Goal: Transaction & Acquisition: Purchase product/service

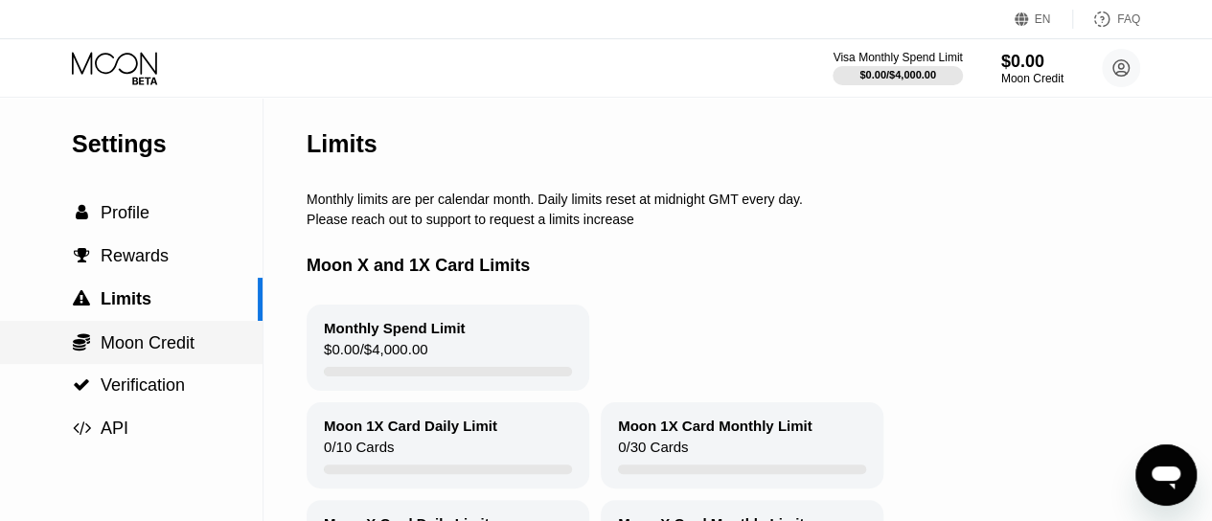
click at [136, 353] on span "Moon Credit" at bounding box center [148, 342] width 94 height 19
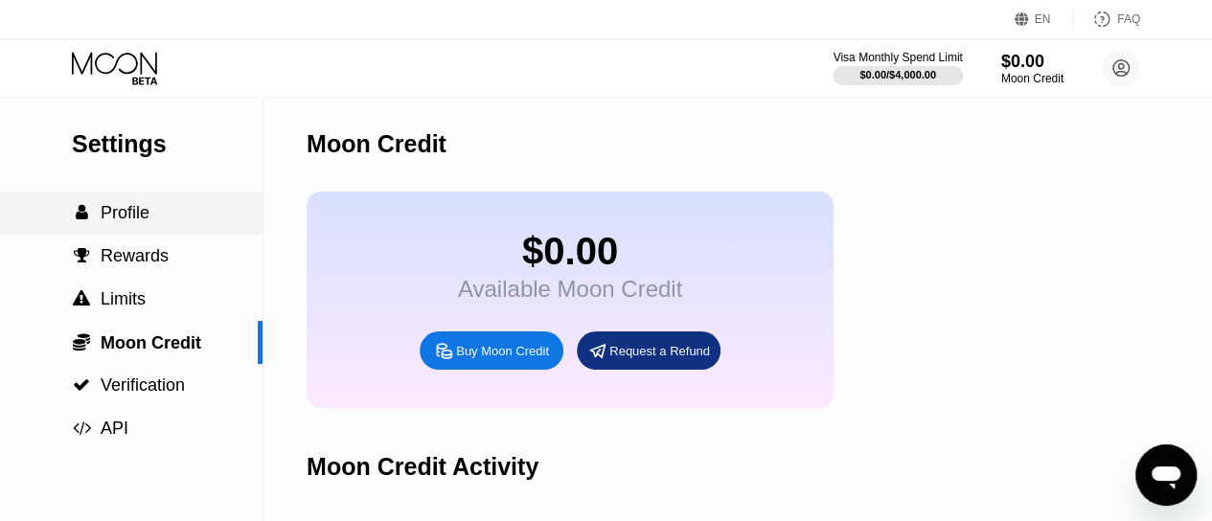
click at [138, 235] on div " Profile" at bounding box center [131, 213] width 262 height 43
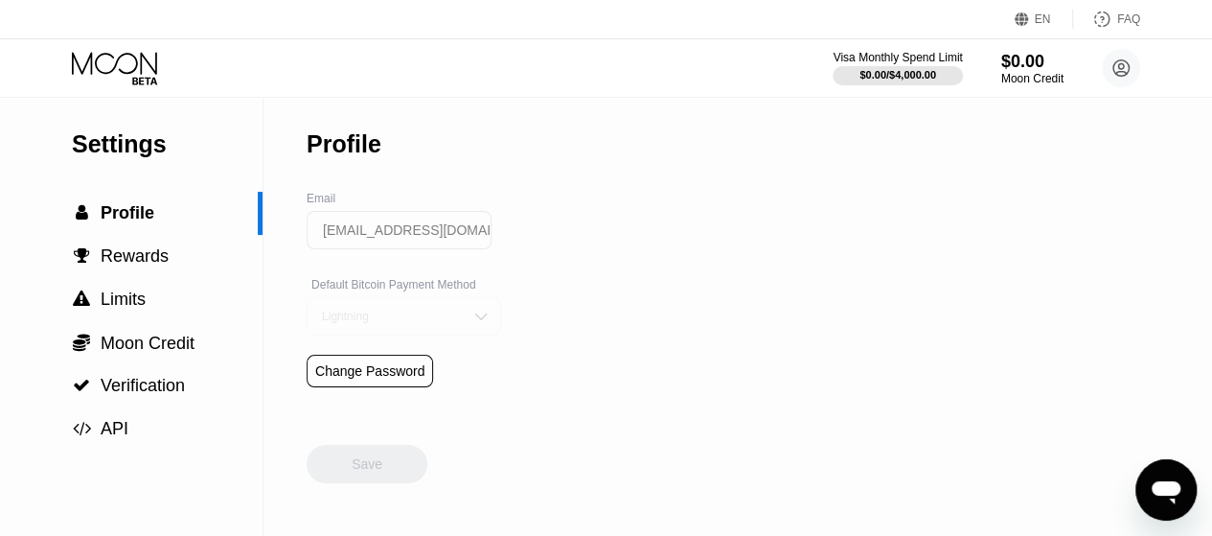
click at [464, 334] on div "Lightning" at bounding box center [404, 316] width 194 height 38
click at [153, 353] on span "Moon Credit" at bounding box center [148, 342] width 94 height 19
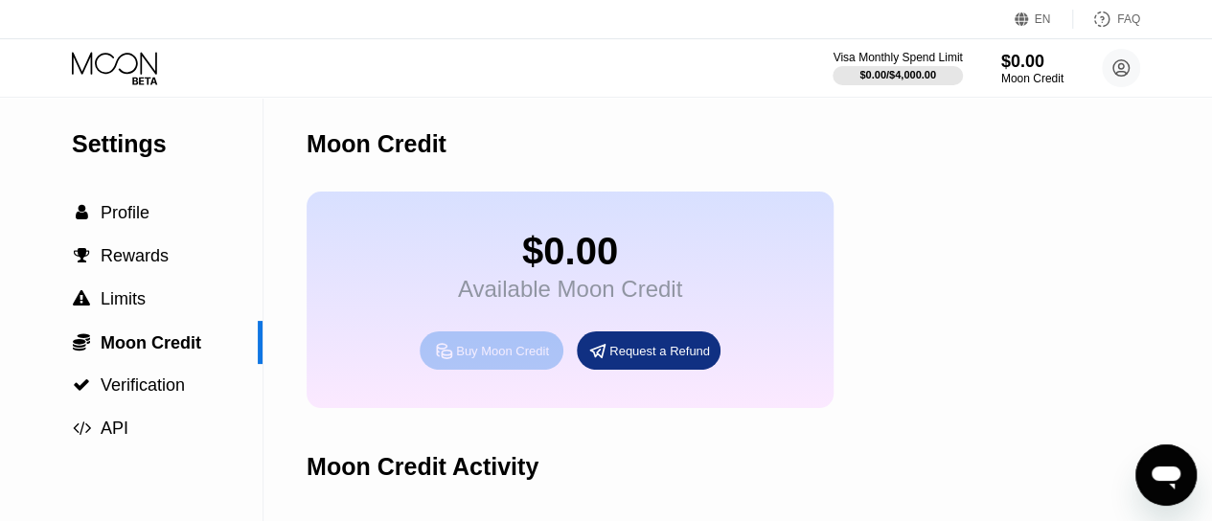
click at [489, 359] on div "Buy Moon Credit" at bounding box center [502, 351] width 93 height 16
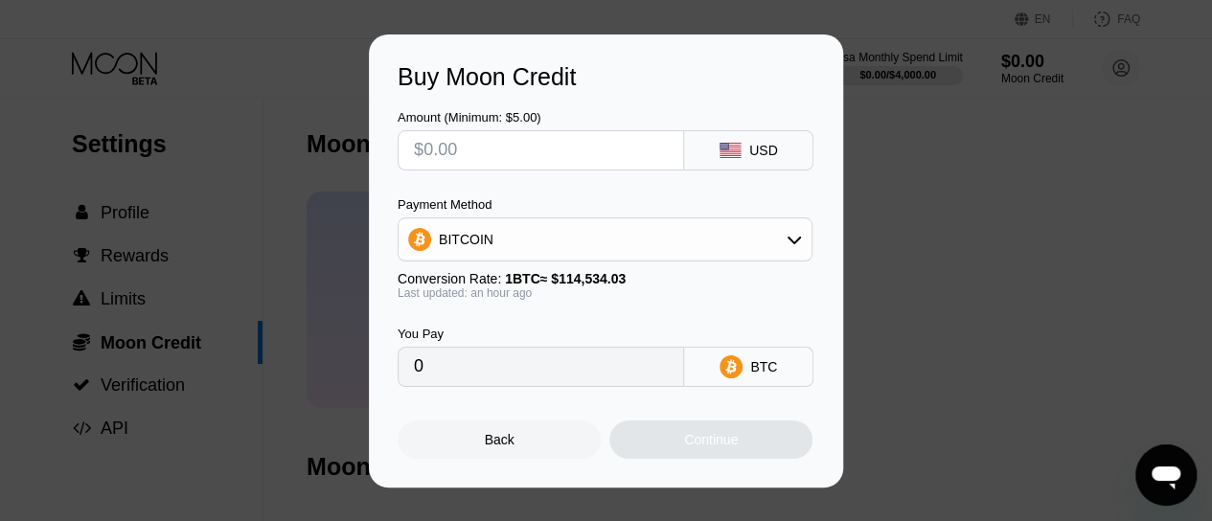
click at [777, 159] on div "USD" at bounding box center [748, 150] width 129 height 40
click at [734, 139] on div "USD" at bounding box center [748, 150] width 129 height 40
click at [519, 442] on div "Back" at bounding box center [499, 440] width 203 height 38
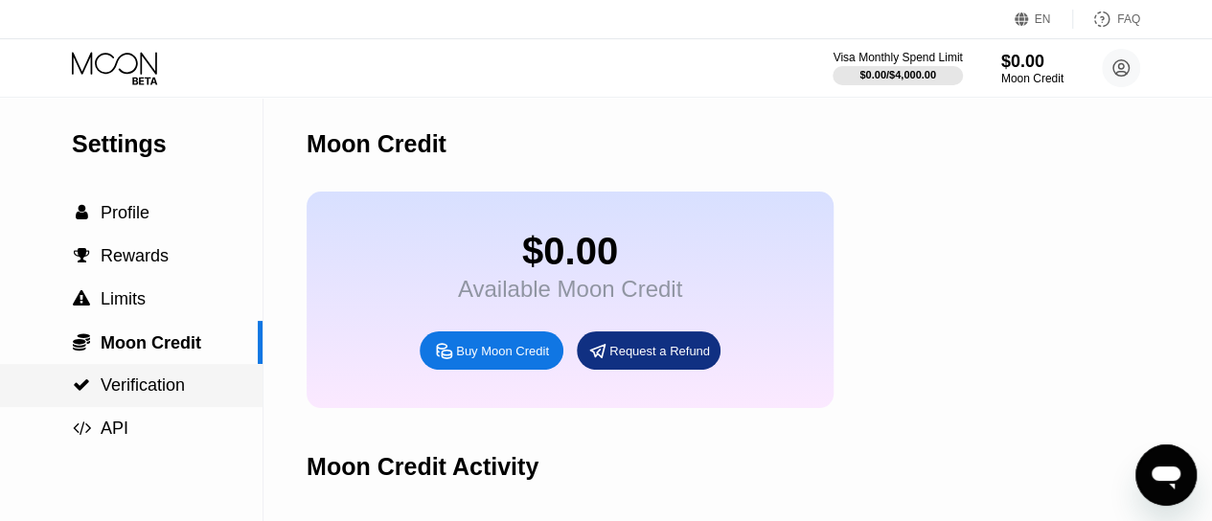
click at [138, 405] on div " Verification" at bounding box center [131, 385] width 262 height 43
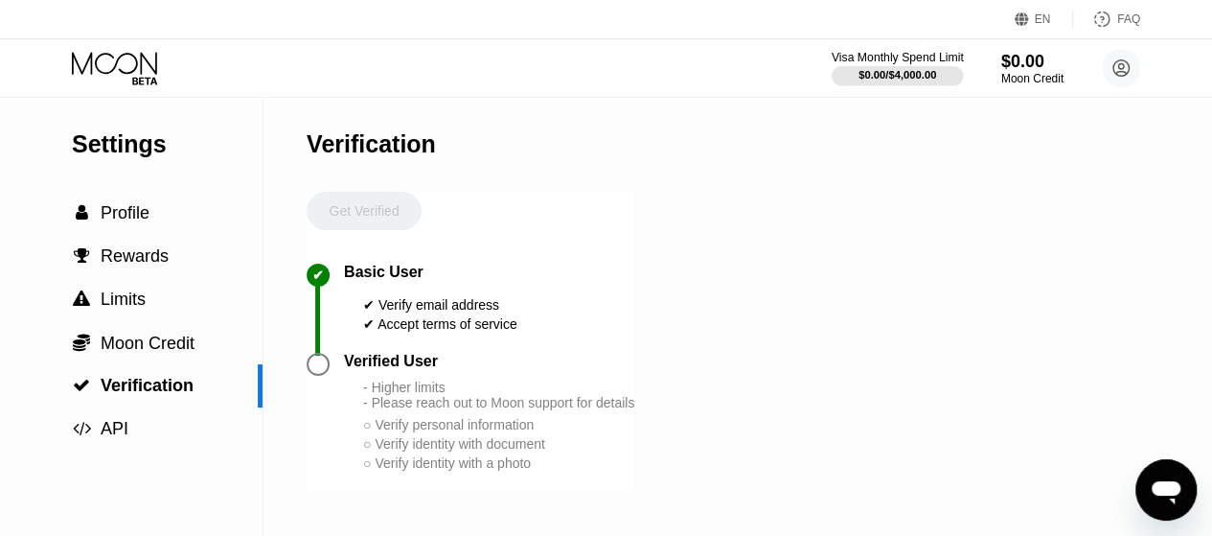
click at [912, 69] on div "$0.00 / $4,000.00" at bounding box center [897, 74] width 78 height 11
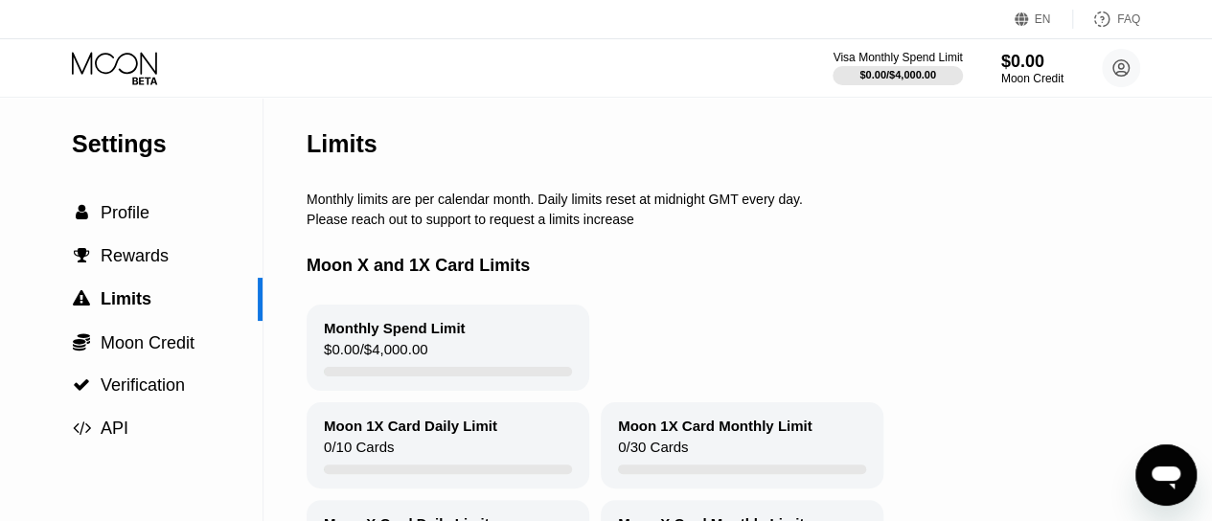
click at [391, 336] on div "Monthly Spend Limit" at bounding box center [395, 328] width 142 height 16
click at [112, 265] on span "Rewards" at bounding box center [135, 255] width 68 height 19
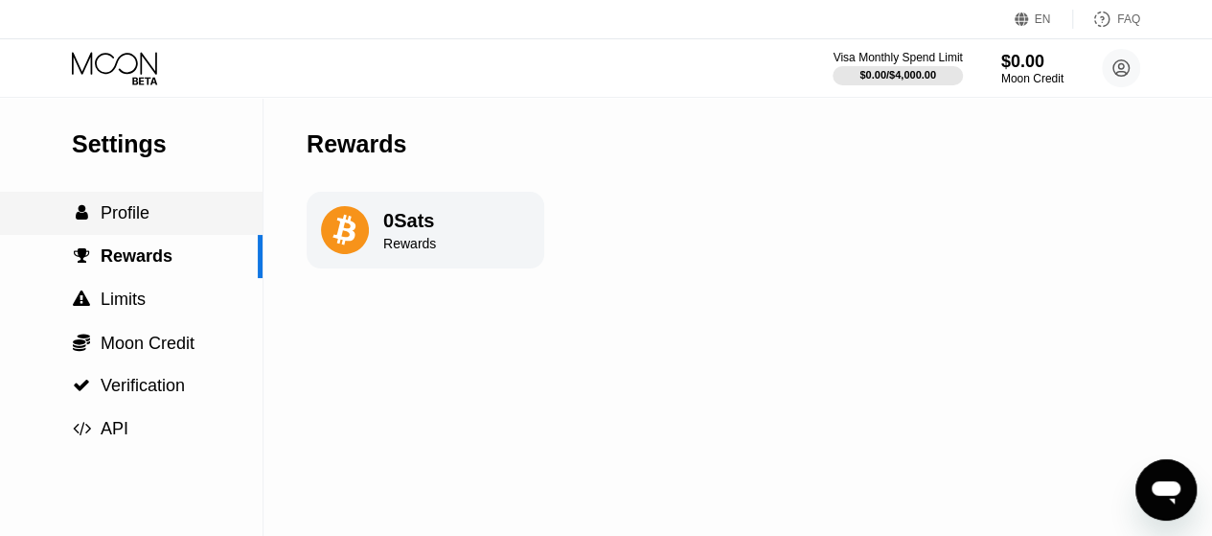
click at [124, 222] on span "Profile" at bounding box center [125, 212] width 49 height 19
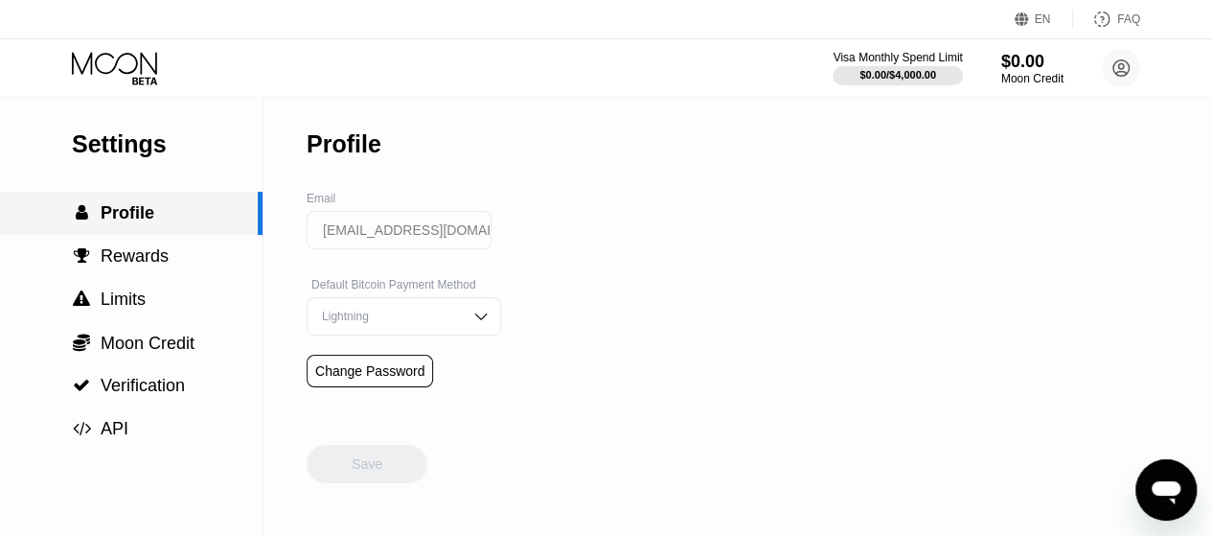
click at [113, 216] on span "Profile" at bounding box center [128, 212] width 54 height 19
click at [109, 216] on span "Profile" at bounding box center [128, 212] width 54 height 19
click at [117, 64] on icon at bounding box center [116, 69] width 89 height 34
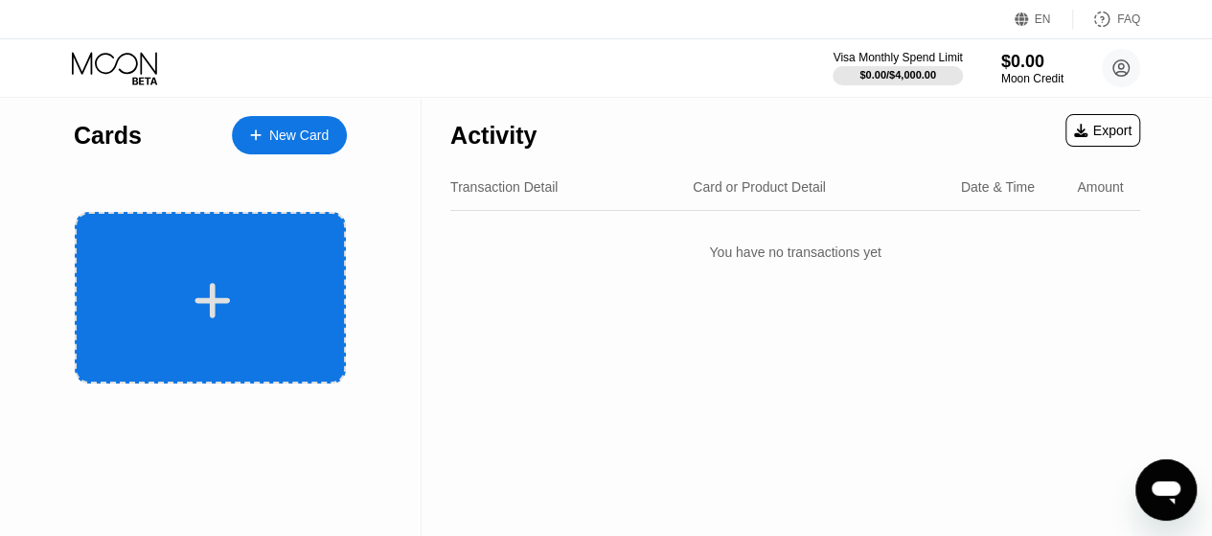
click at [217, 299] on icon at bounding box center [212, 300] width 35 height 35
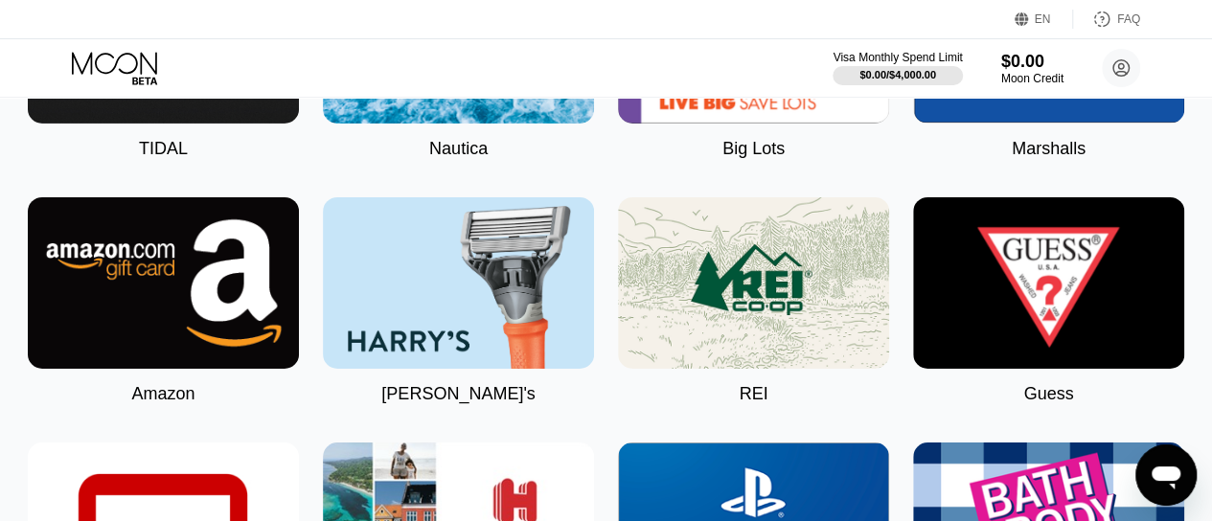
scroll to position [3173, 0]
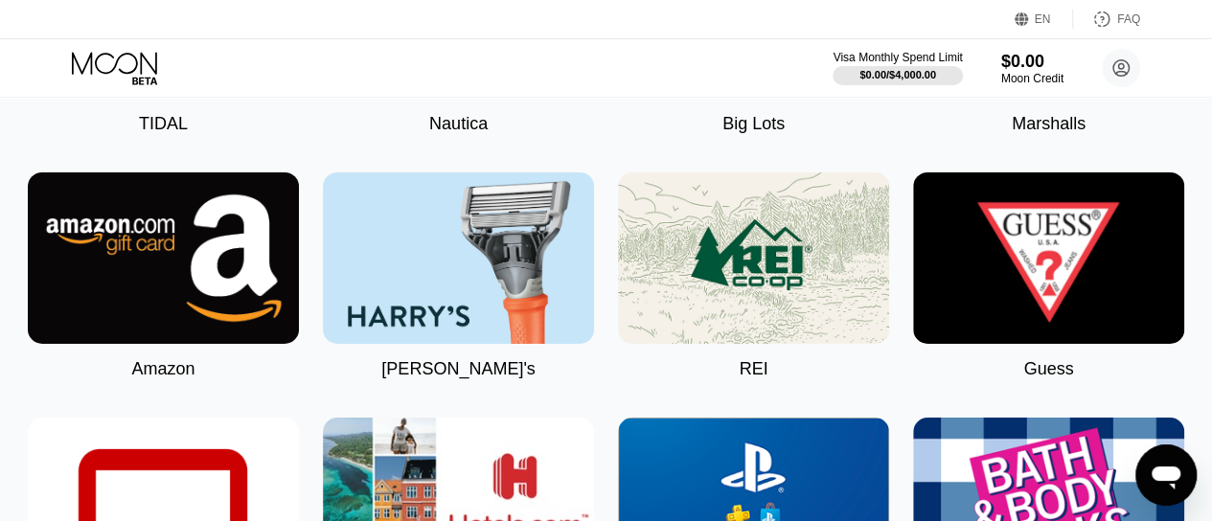
click at [205, 309] on img at bounding box center [163, 257] width 271 height 171
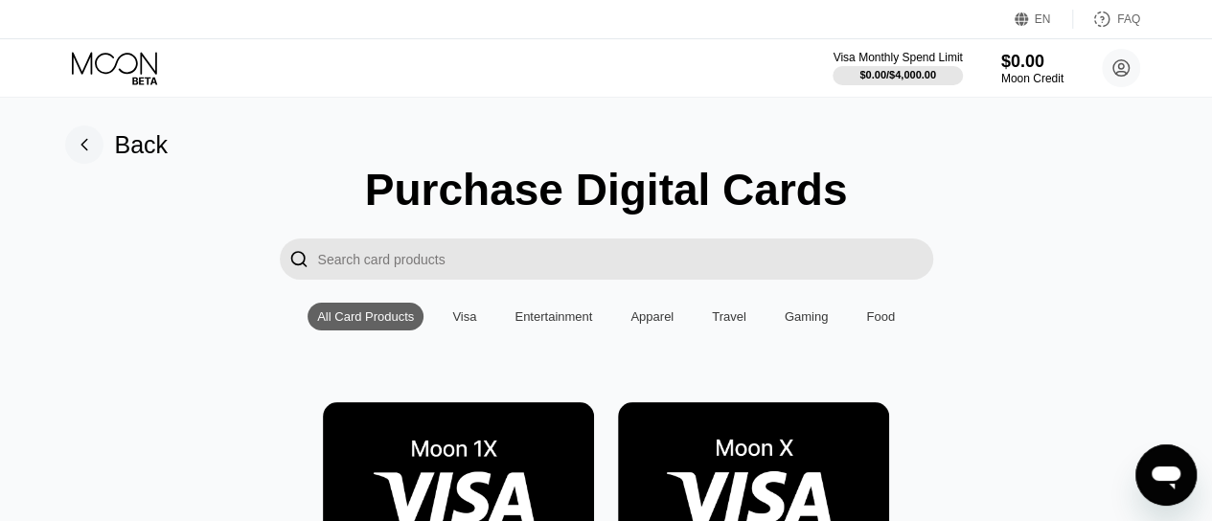
type input "0"
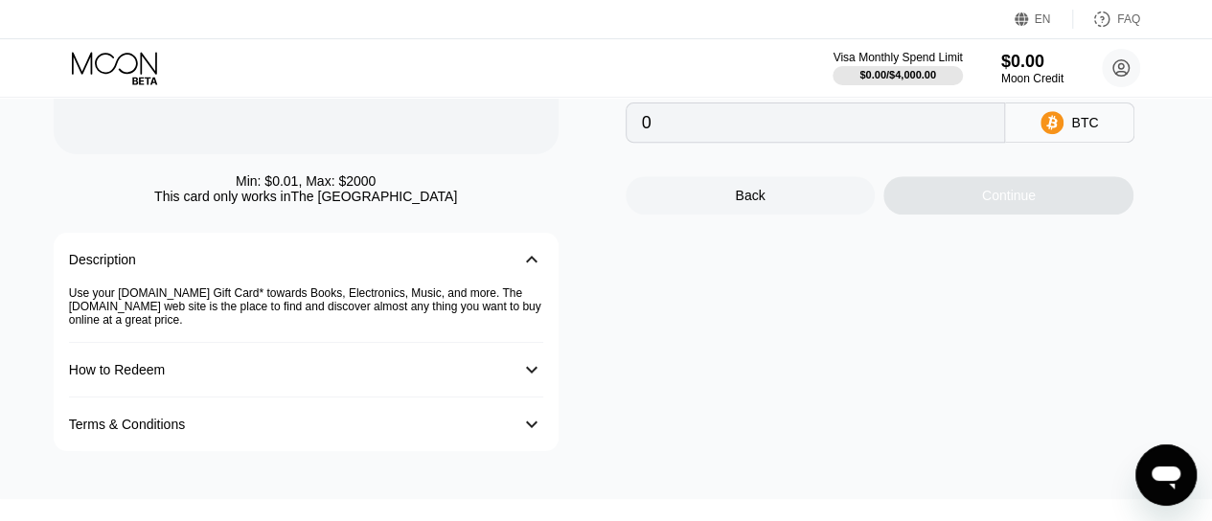
scroll to position [351, 0]
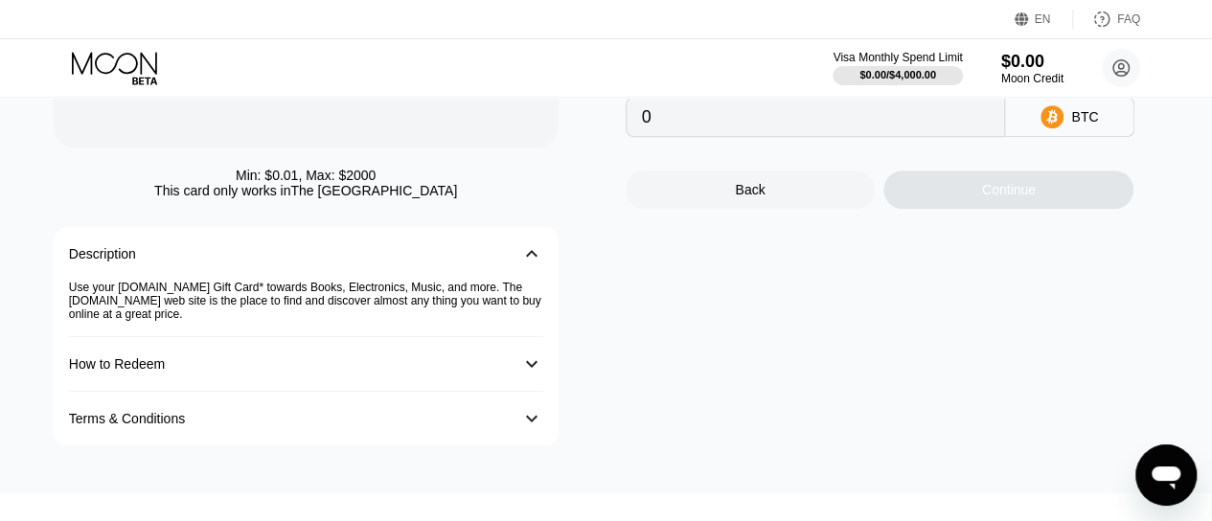
click at [535, 430] on div "󰅀" at bounding box center [531, 418] width 23 height 23
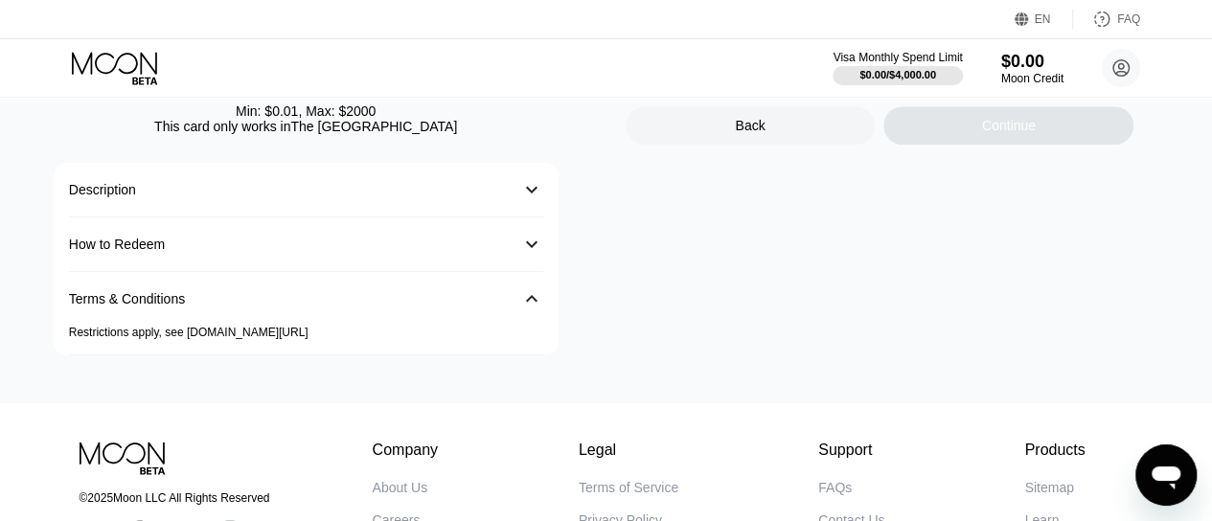
scroll to position [422, 0]
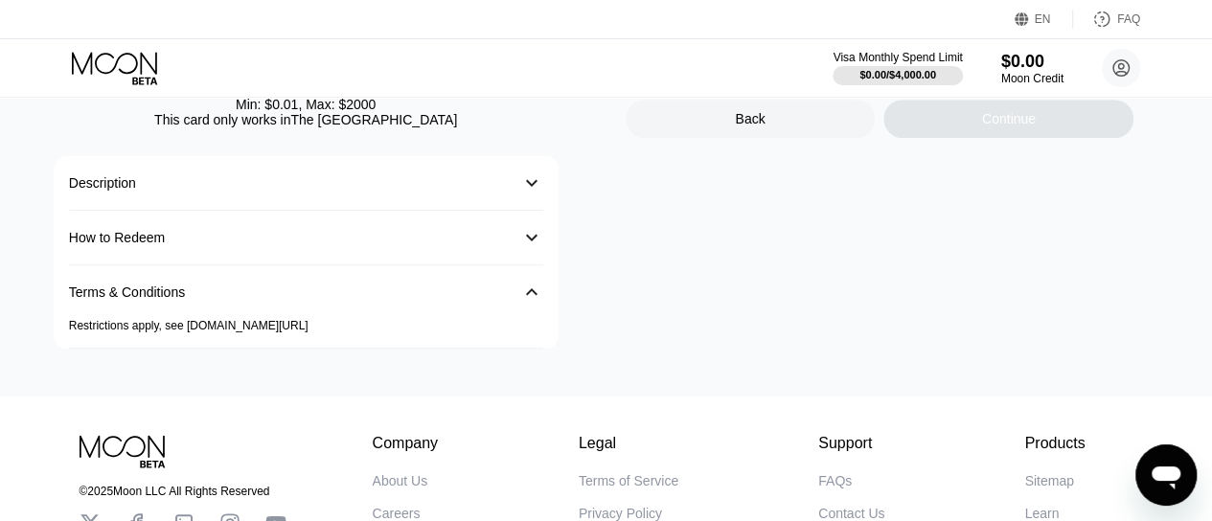
click at [528, 296] on div "󰅀" at bounding box center [531, 292] width 23 height 23
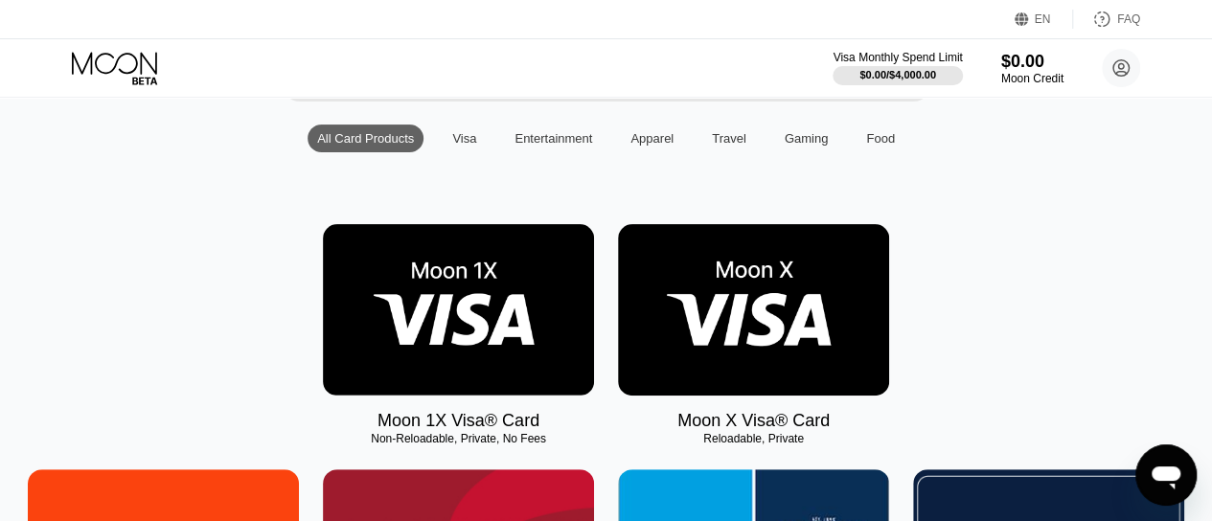
scroll to position [287, 0]
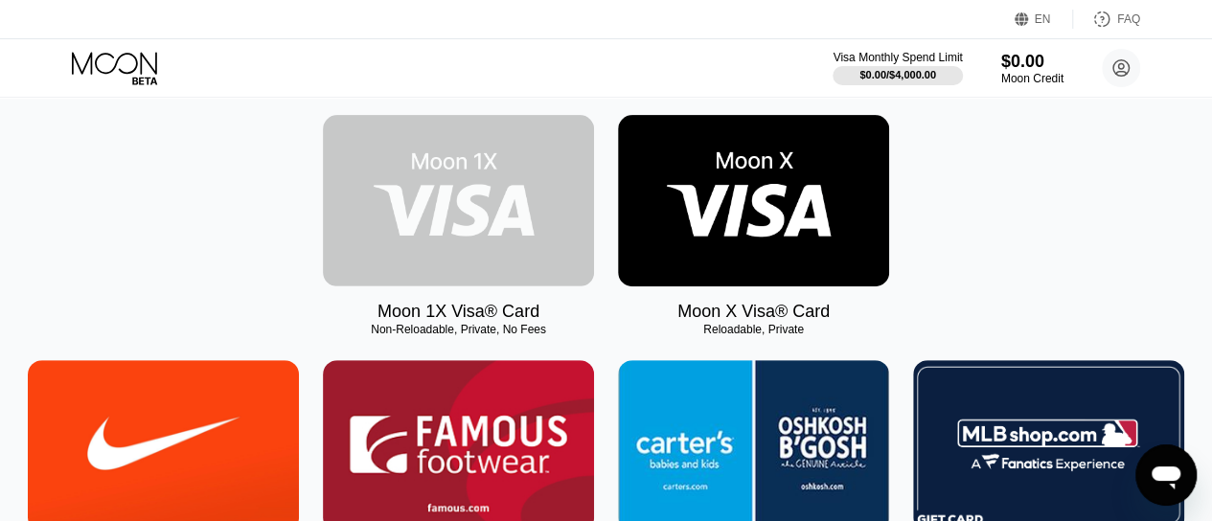
click at [490, 232] on img at bounding box center [458, 200] width 271 height 171
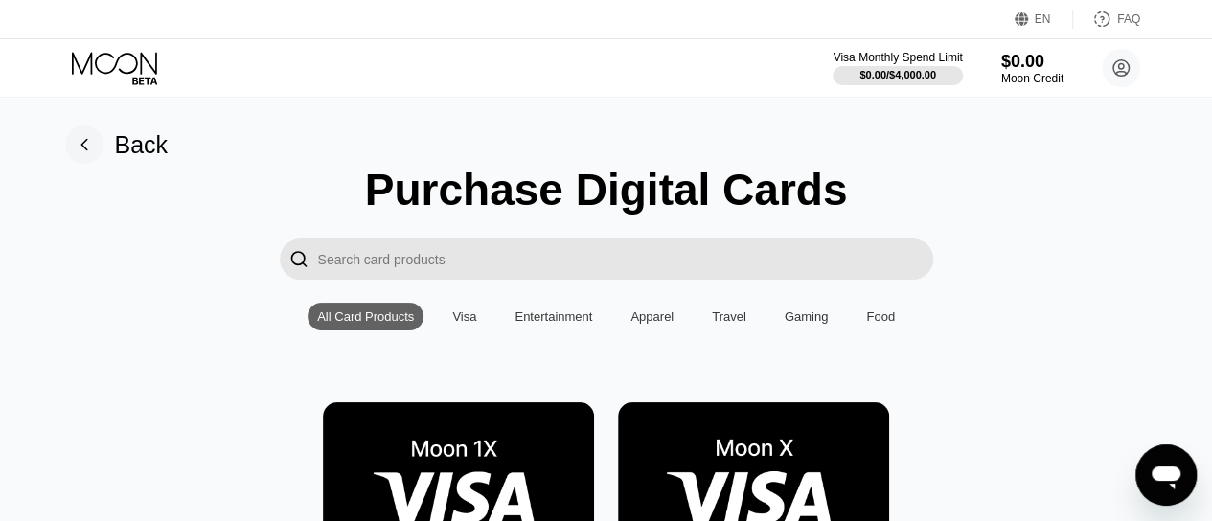
click at [720, 490] on img at bounding box center [753, 487] width 271 height 171
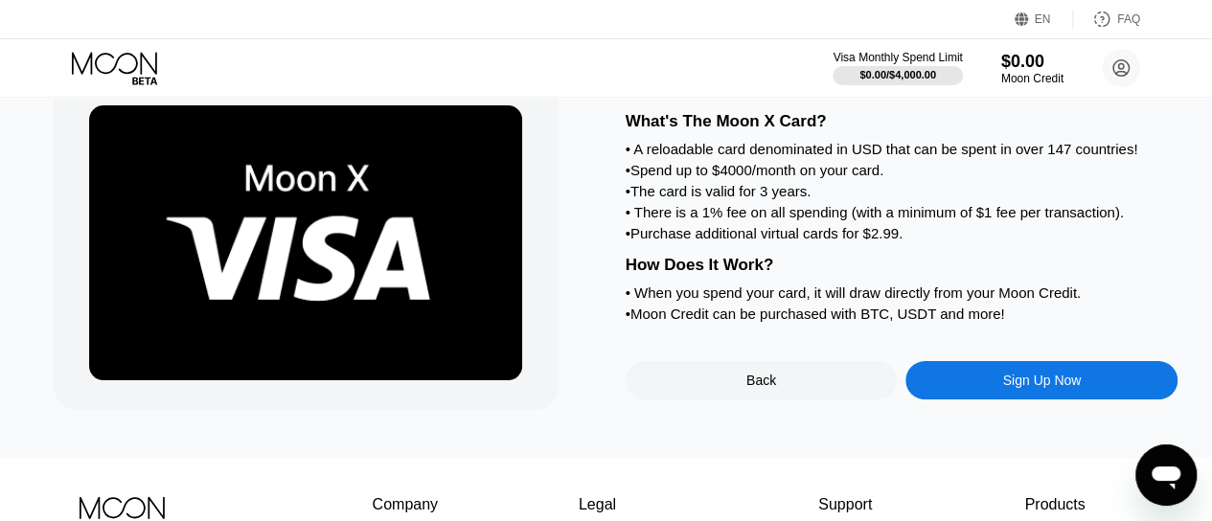
scroll to position [82, 0]
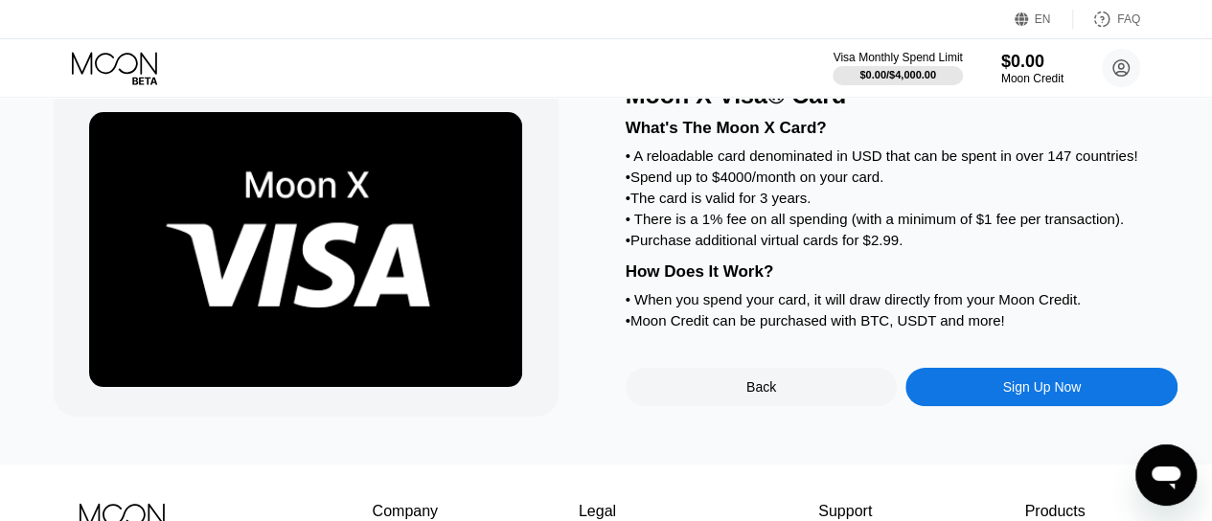
click at [1002, 395] on div "Sign Up Now" at bounding box center [1041, 386] width 79 height 15
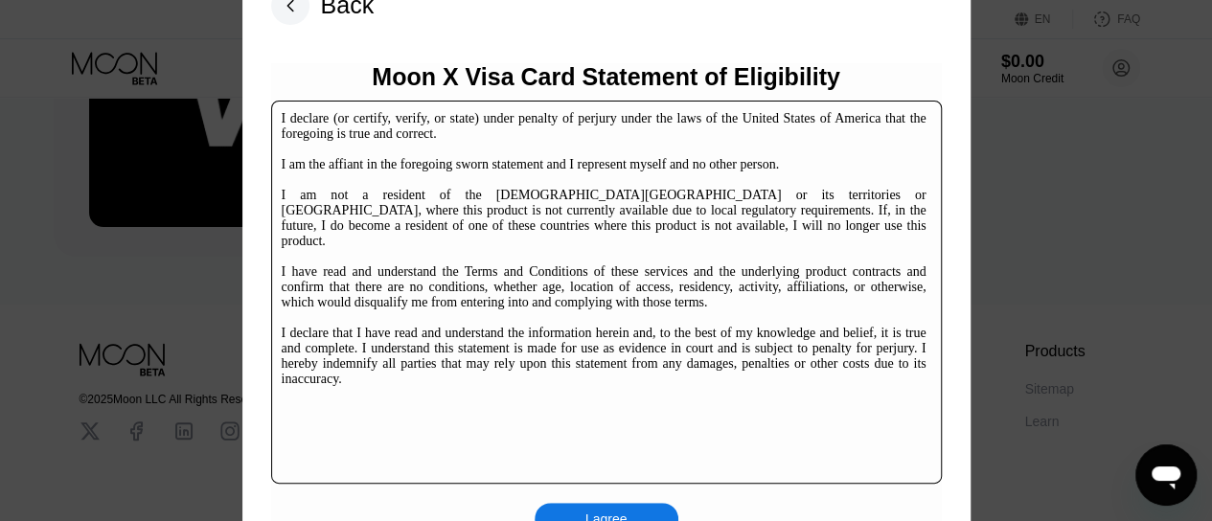
scroll to position [255, 0]
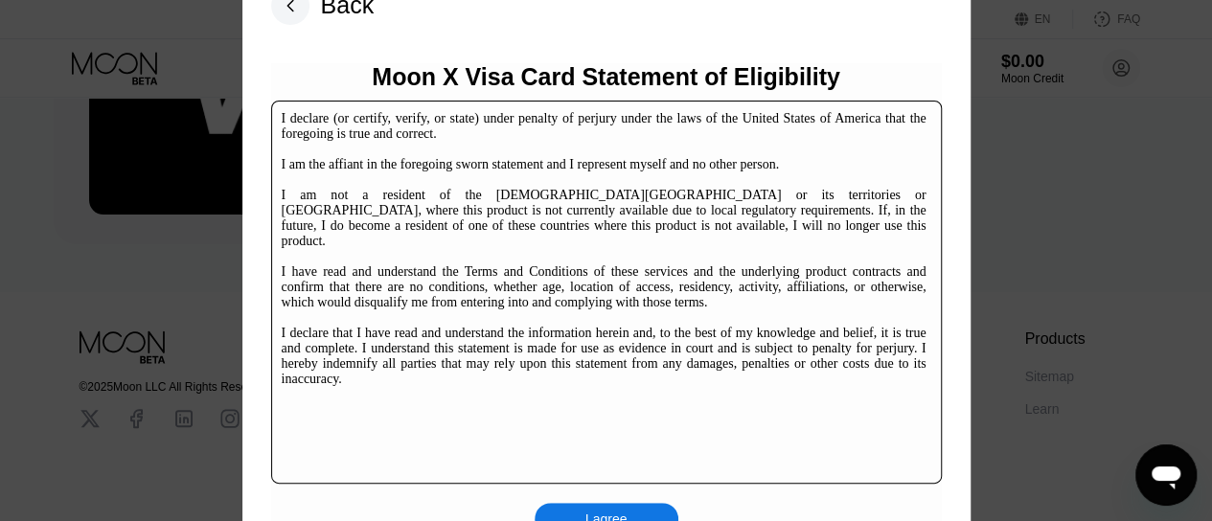
click at [634, 507] on div "I agree" at bounding box center [607, 519] width 144 height 33
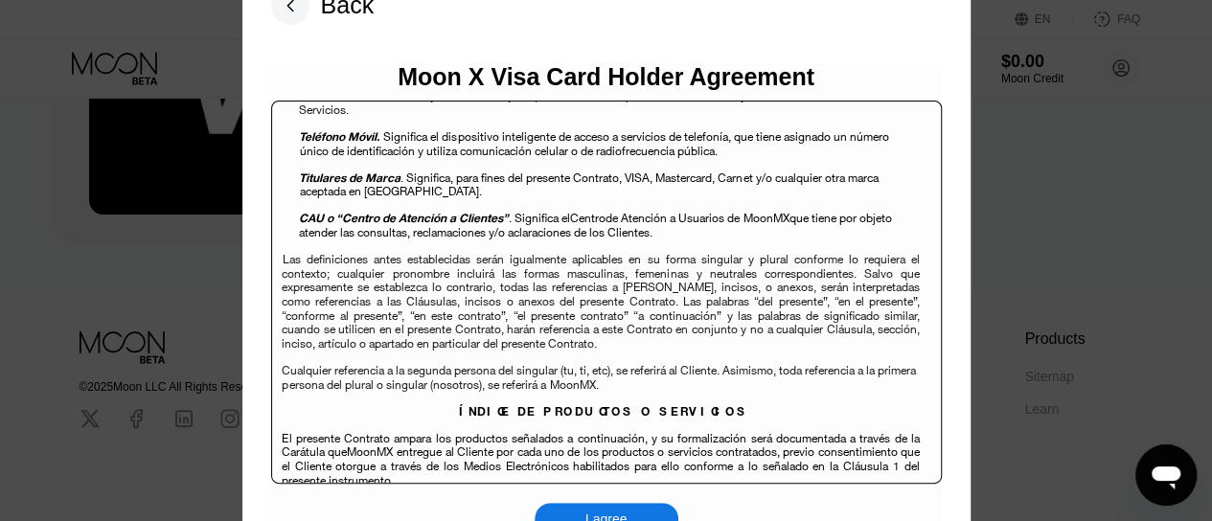
scroll to position [2793, 0]
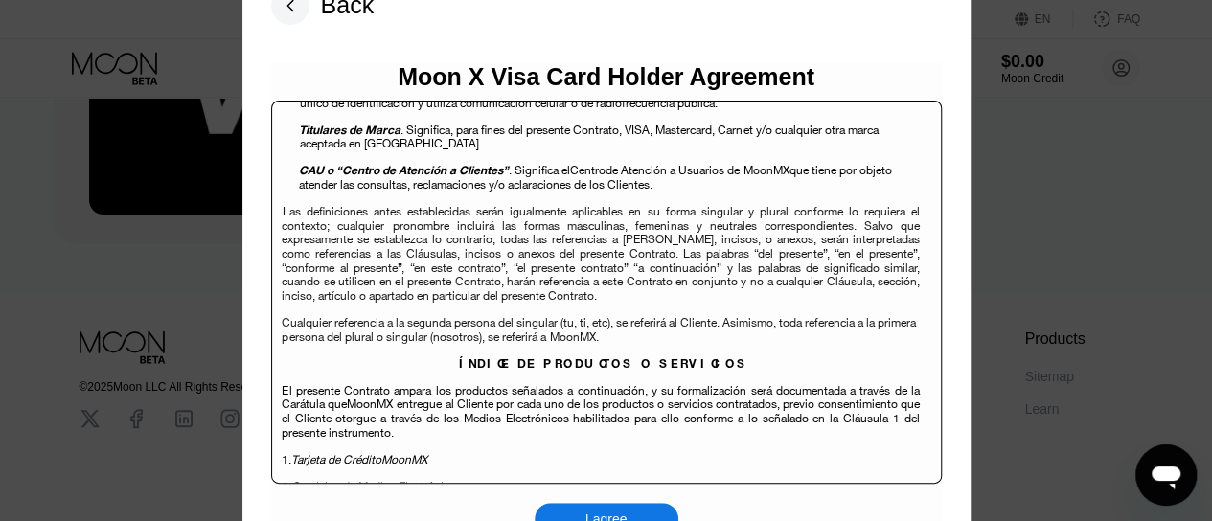
click at [635, 513] on div "I agree" at bounding box center [607, 519] width 144 height 33
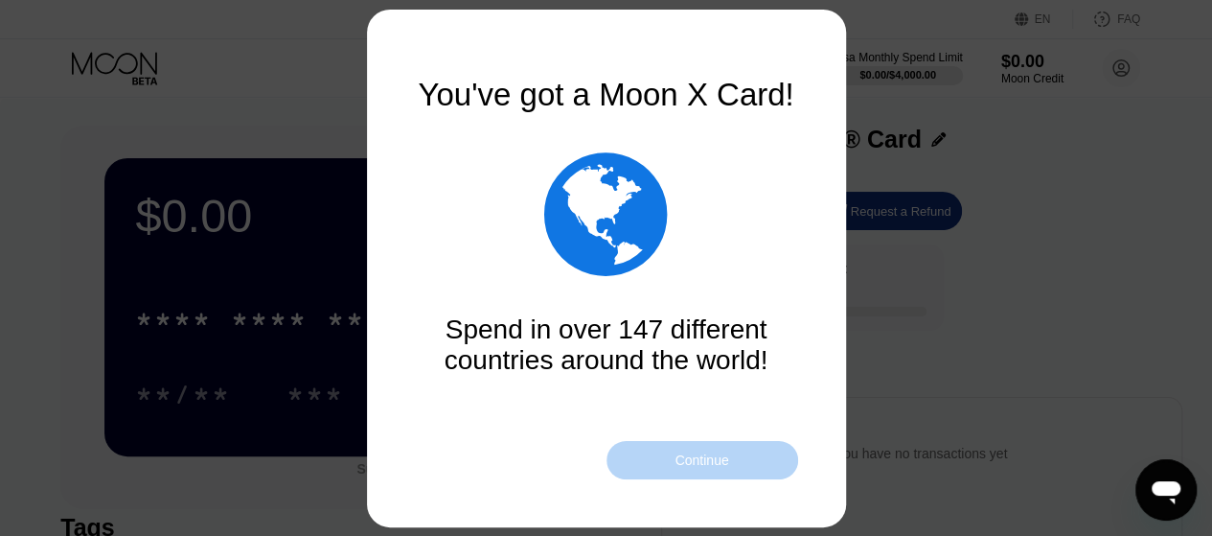
click at [719, 443] on div "Continue" at bounding box center [702, 460] width 192 height 38
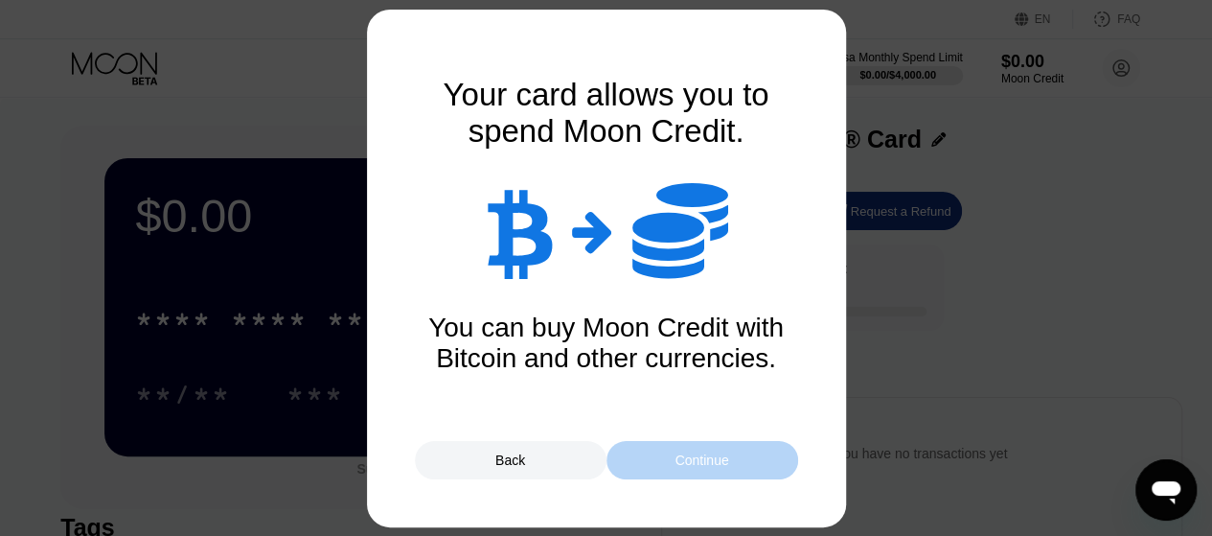
click at [716, 449] on div "Continue" at bounding box center [702, 460] width 192 height 38
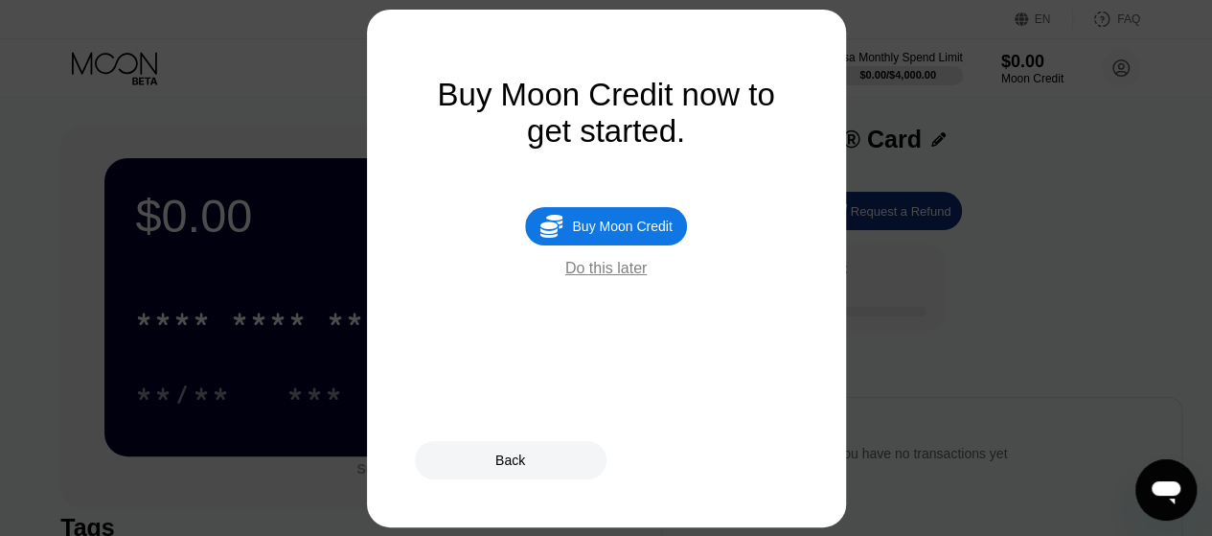
click at [606, 277] on div "Do this later" at bounding box center [605, 268] width 81 height 17
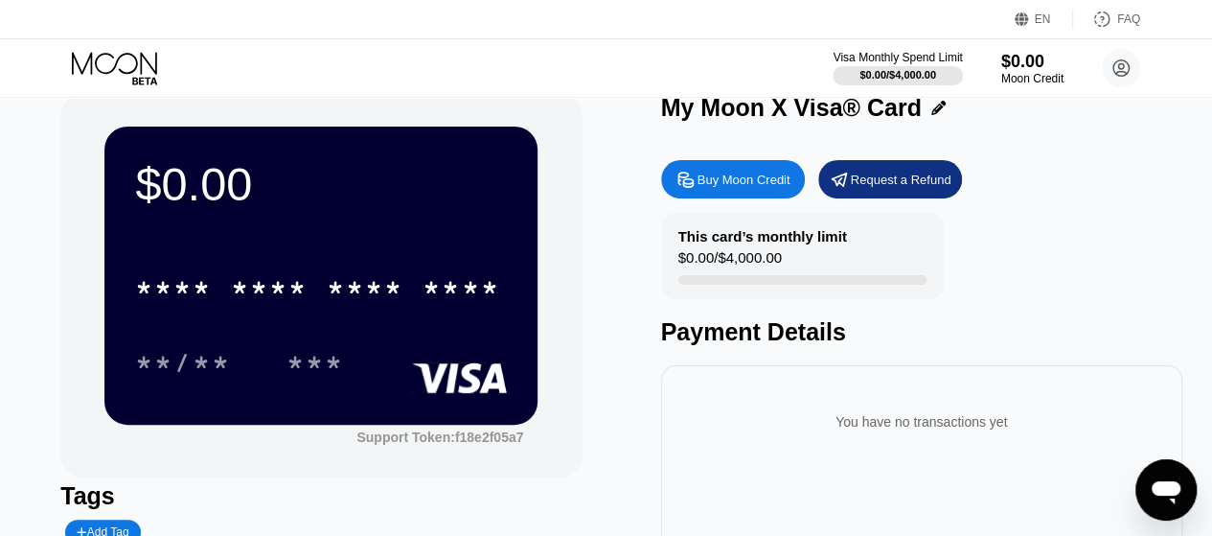
scroll to position [38, 0]
